Goal: Check status: Check status

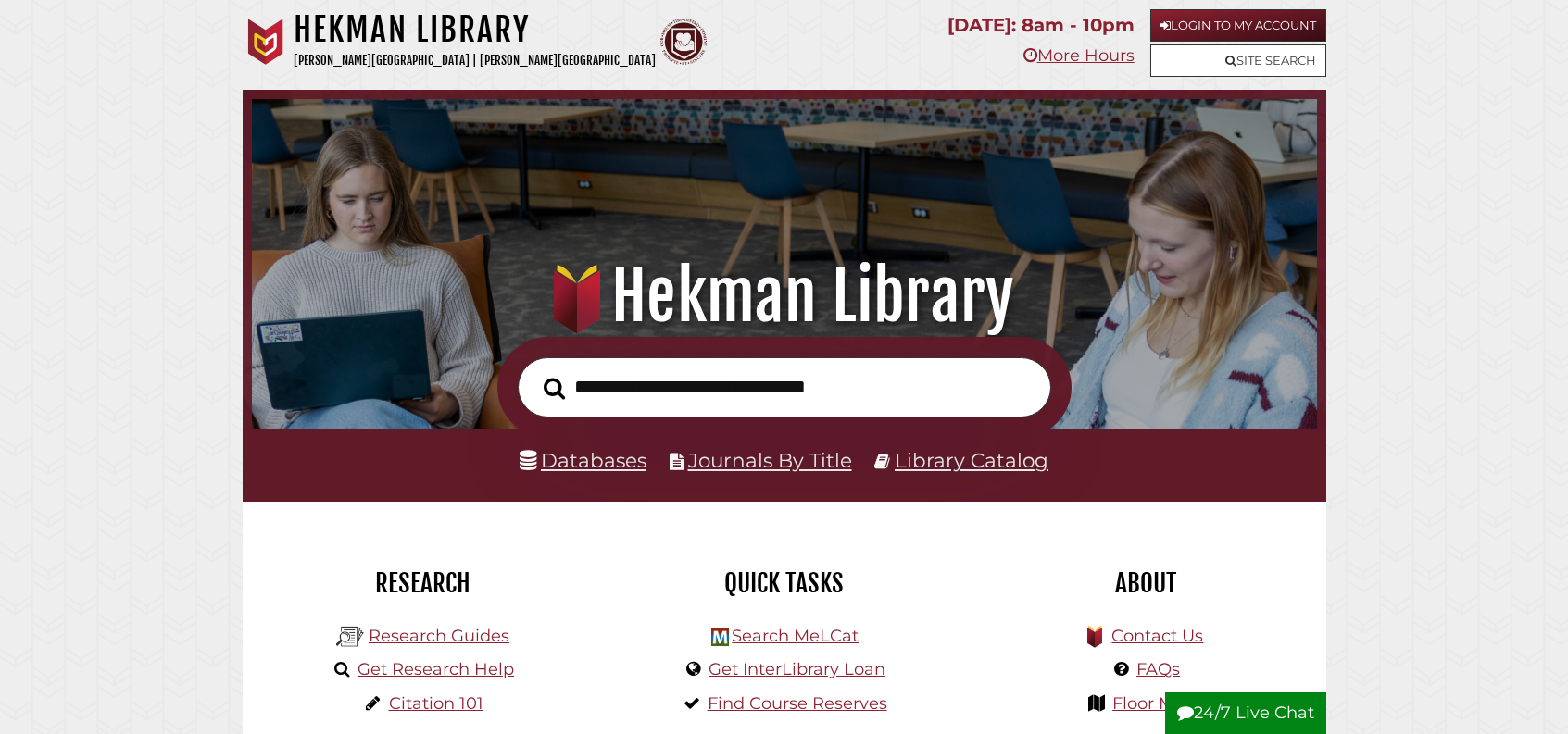
scroll to position [351, 1056]
click at [844, 679] on link "Get InterLibrary Loan" at bounding box center [797, 669] width 177 height 21
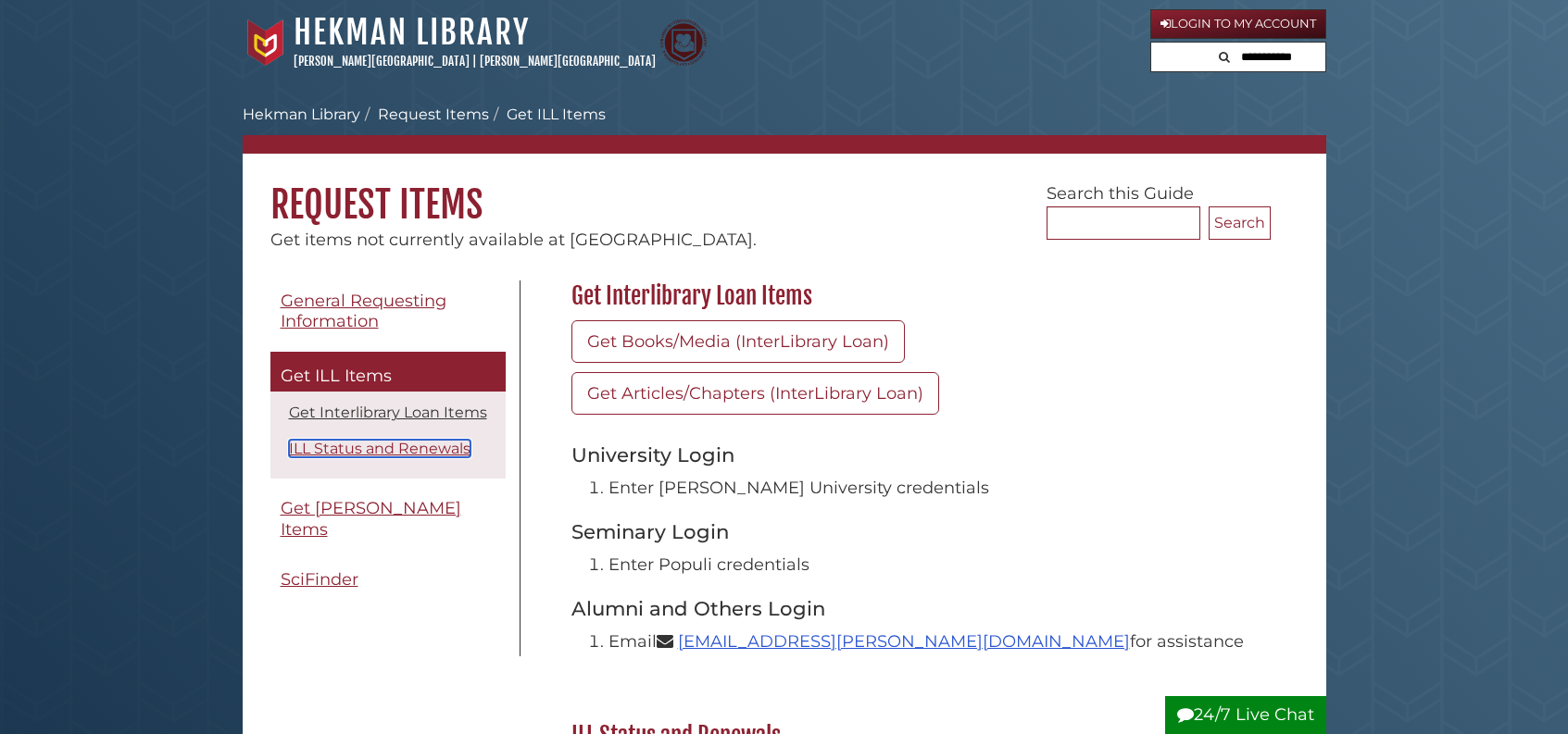
click at [411, 457] on link "ILL Status and Renewals" at bounding box center [379, 449] width 182 height 18
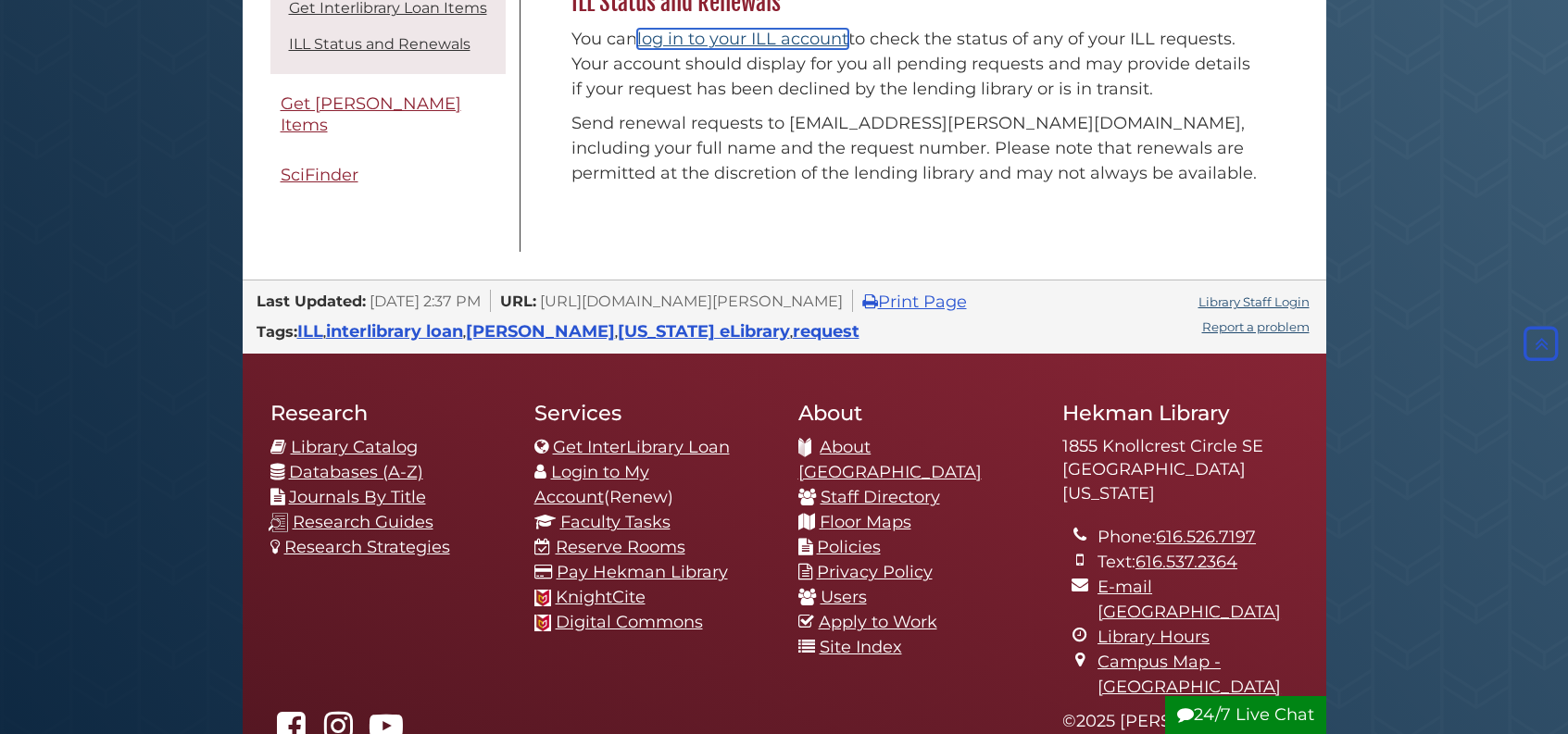
click at [754, 49] on link "log in to your ILL account" at bounding box center [743, 39] width 211 height 21
